Goal: Learn about a topic: Learn about a topic

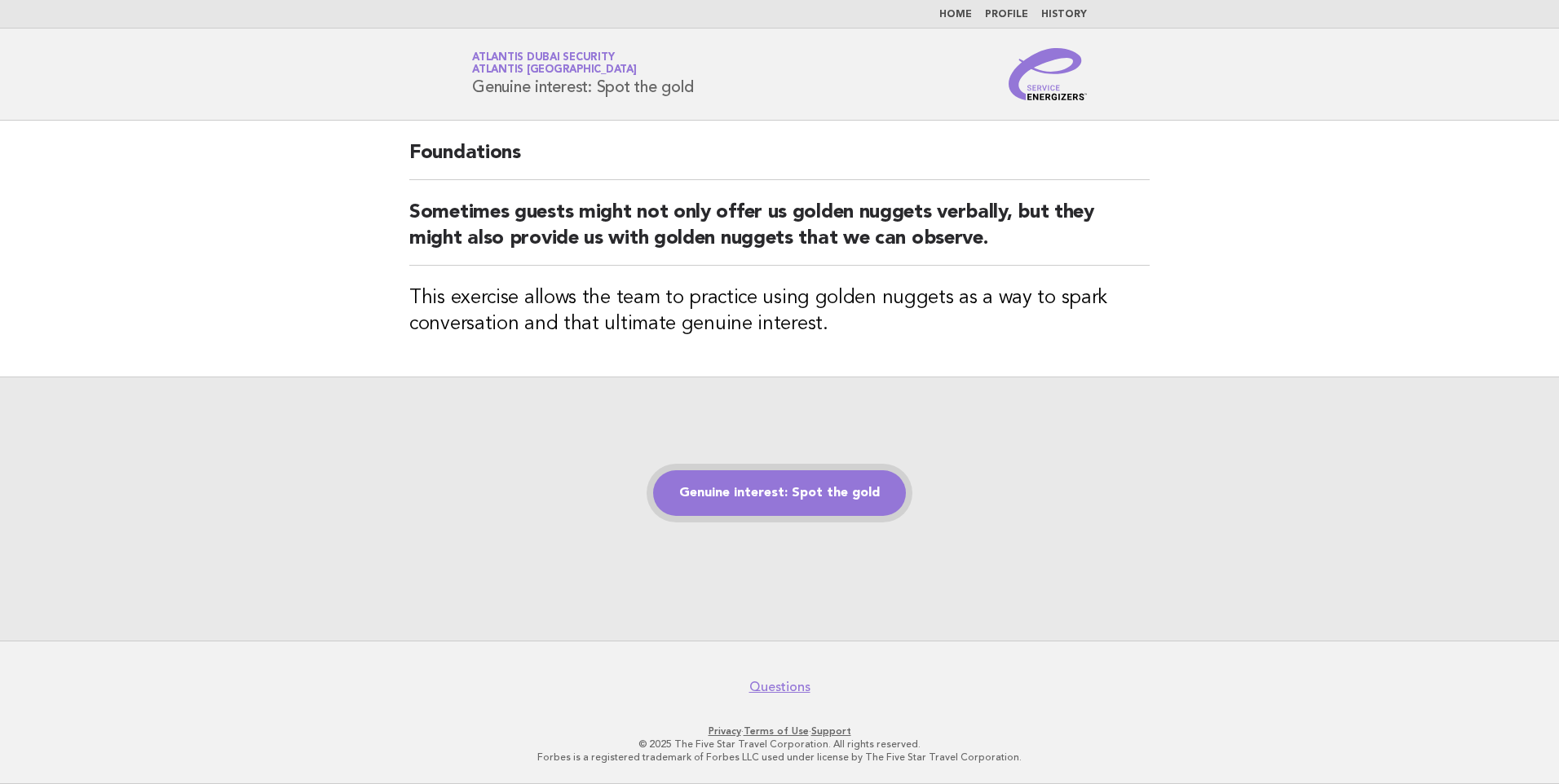
click at [782, 490] on link "Genuine interest: Spot the gold" at bounding box center [779, 493] width 252 height 46
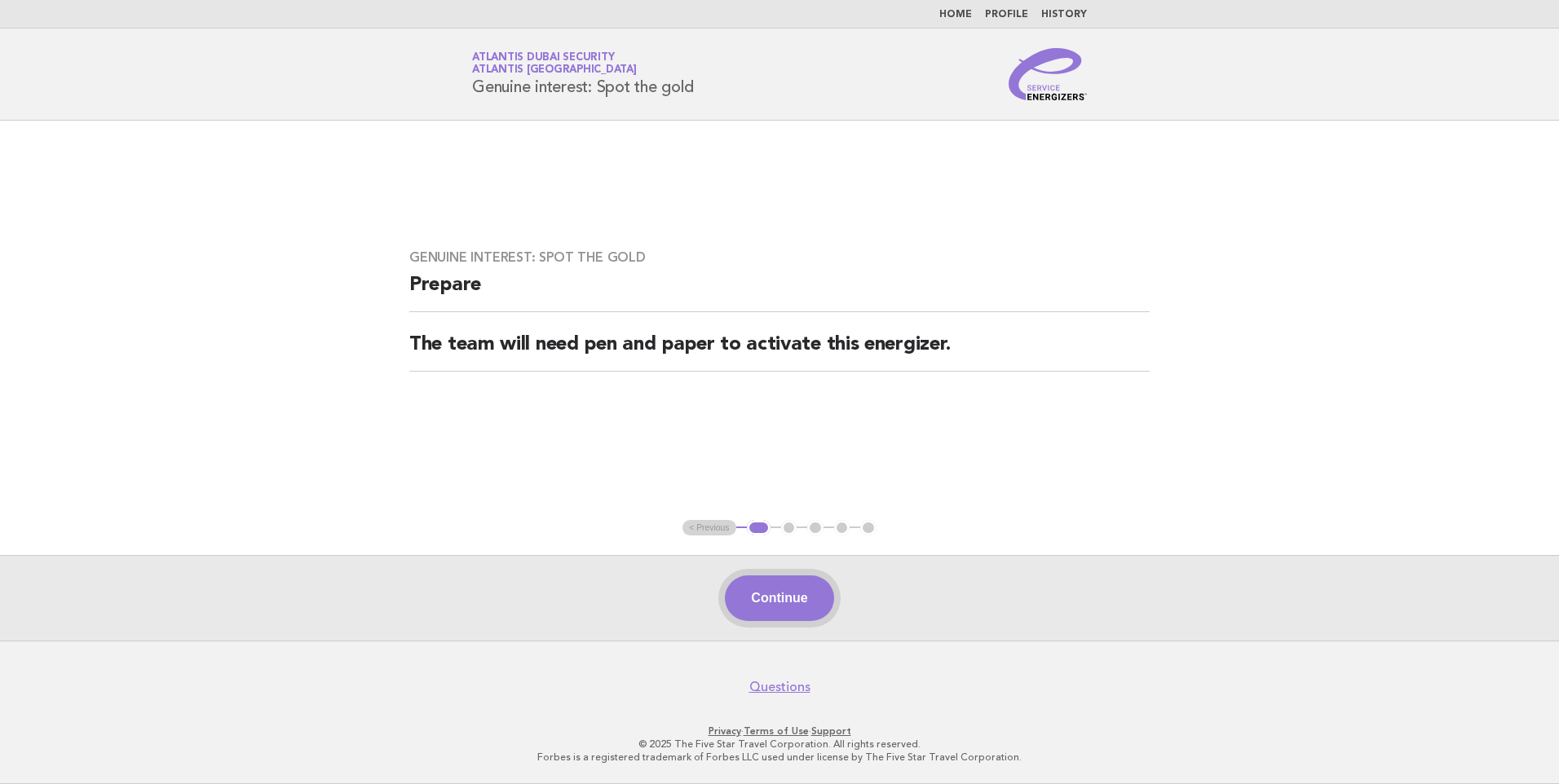
click at [765, 596] on button "Continue" at bounding box center [779, 599] width 108 height 46
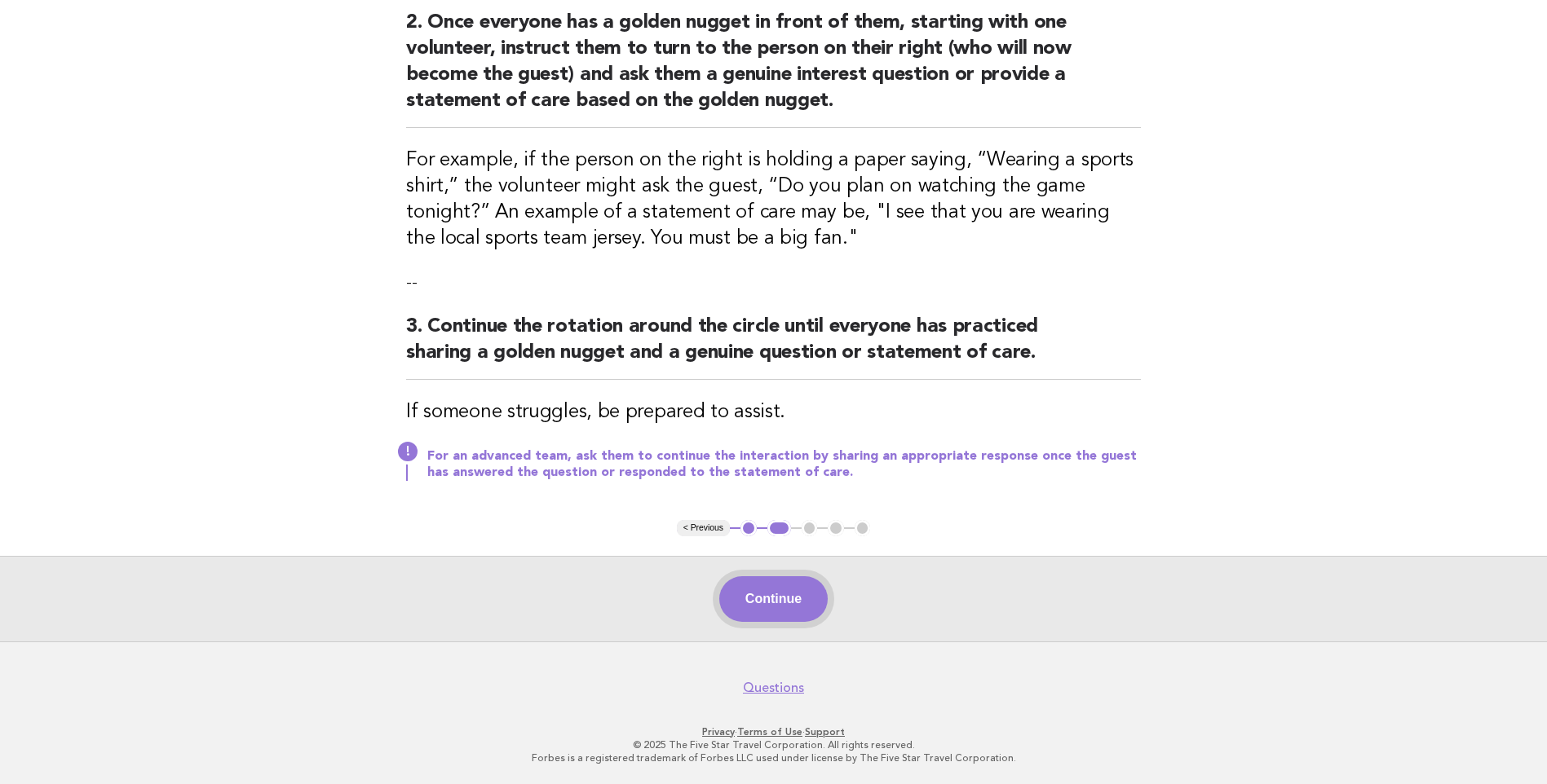
click at [770, 596] on button "Continue" at bounding box center [774, 600] width 108 height 46
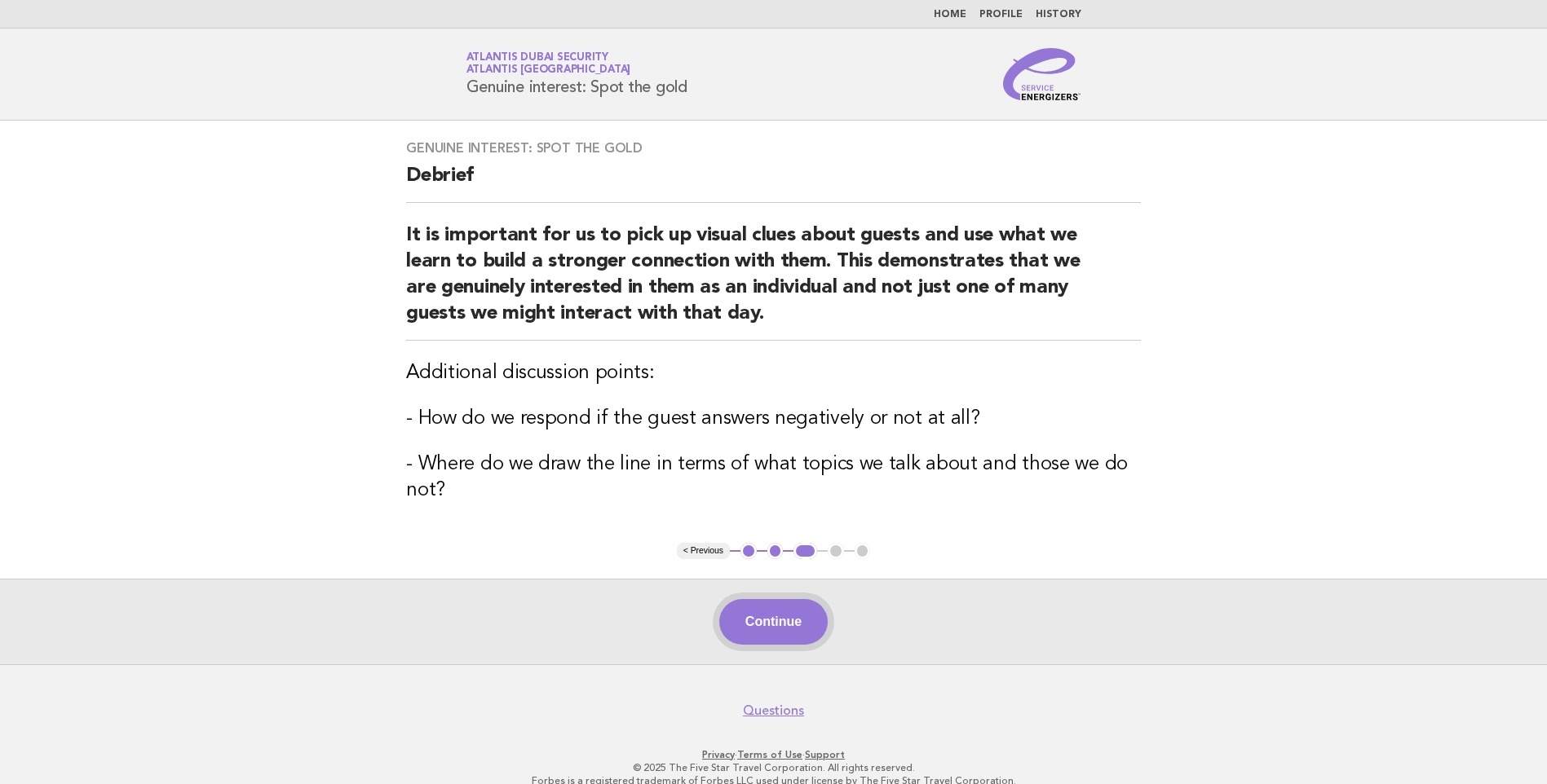
click at [770, 629] on button "Continue" at bounding box center [774, 622] width 108 height 46
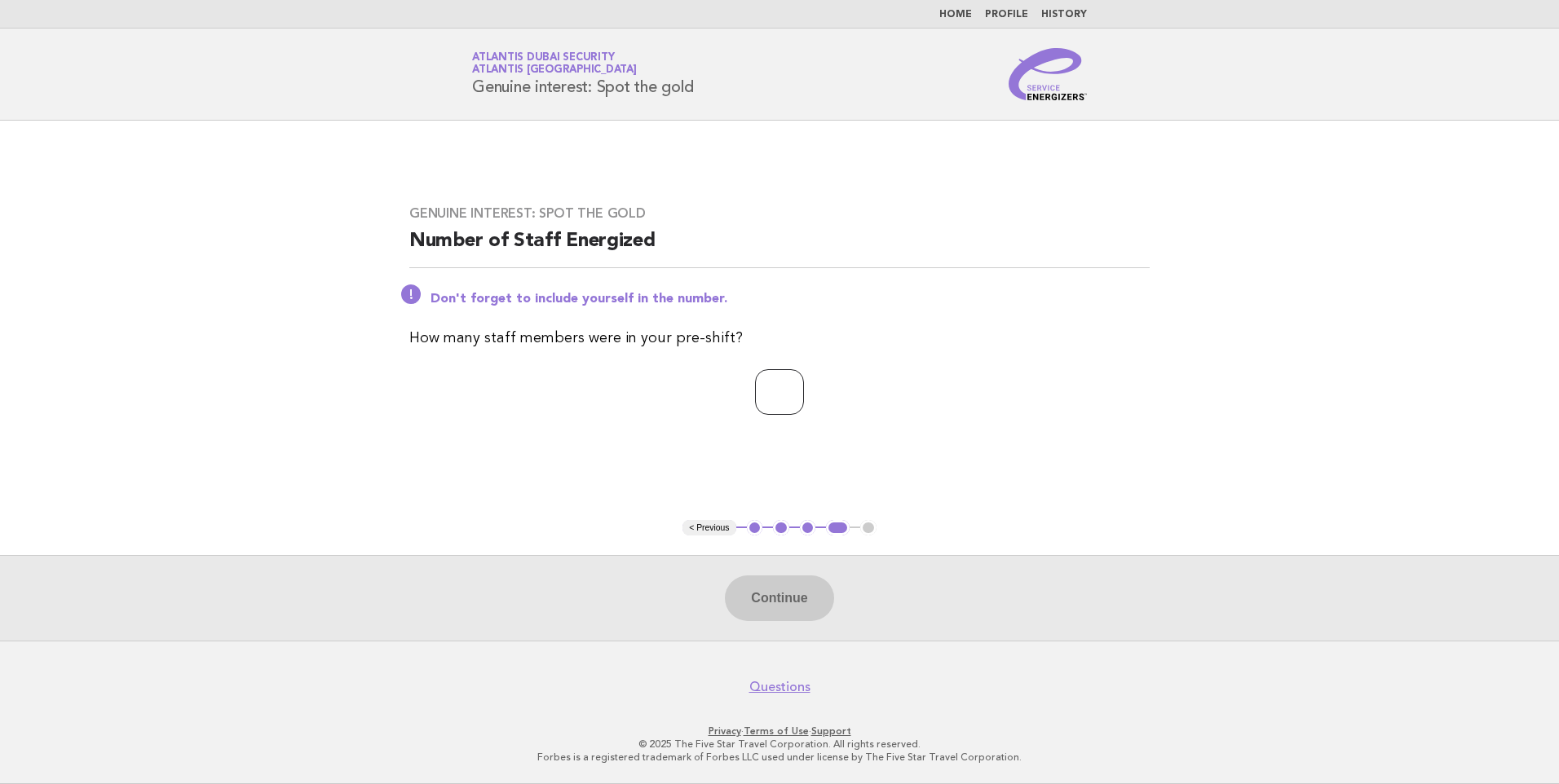
click at [777, 407] on input "number" at bounding box center [779, 392] width 49 height 46
type input "*"
click at [786, 600] on button "Continue" at bounding box center [779, 599] width 108 height 46
